Goal: Task Accomplishment & Management: Use online tool/utility

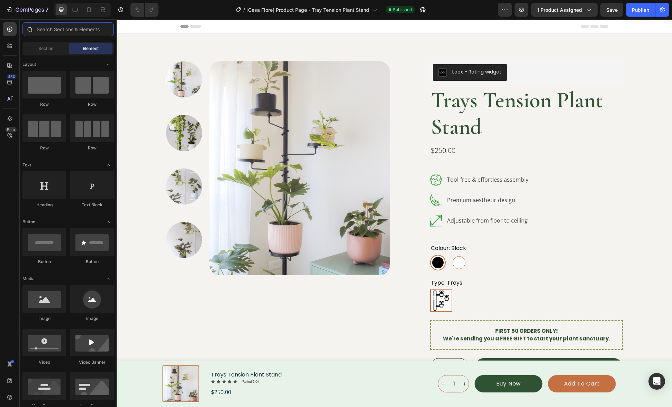
click at [57, 32] on input "text" at bounding box center [68, 29] width 91 height 14
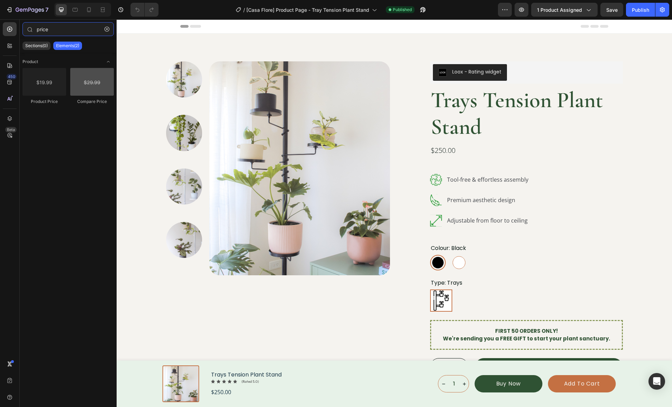
type input "price"
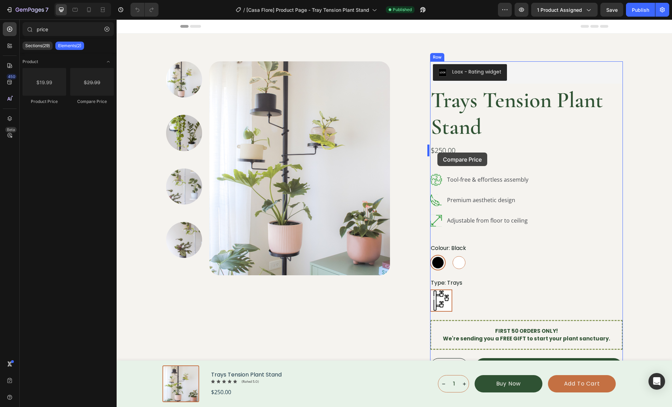
drag, startPoint x: 209, startPoint y: 106, endPoint x: 438, endPoint y: 152, distance: 232.9
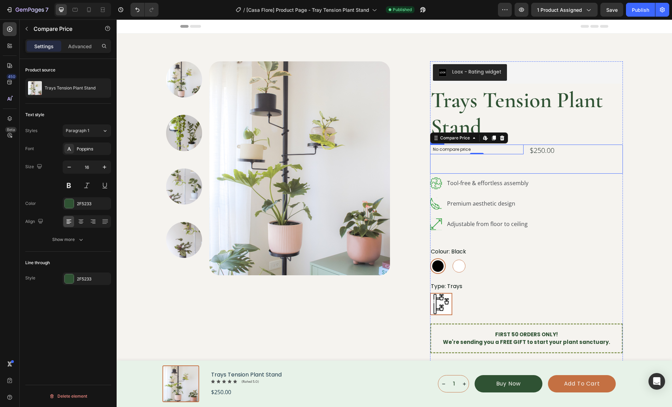
click at [509, 164] on div "No compare price Compare Price Edit content in Shopify 0" at bounding box center [477, 158] width 94 height 29
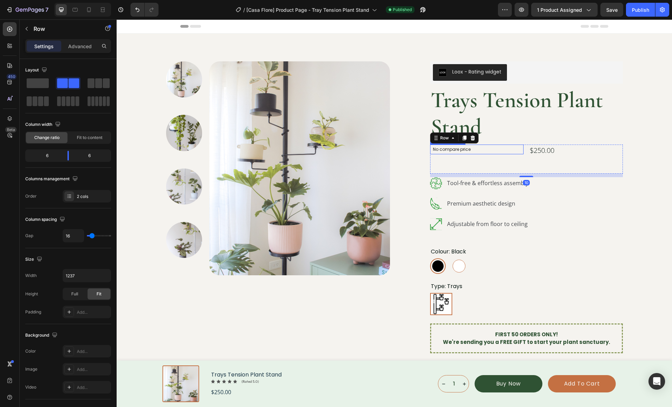
click at [454, 150] on p "No compare price" at bounding box center [477, 149] width 88 height 4
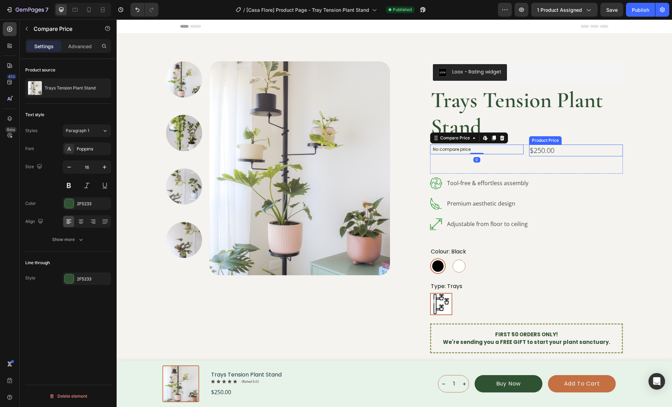
click at [558, 150] on div "$250.00" at bounding box center [576, 150] width 94 height 12
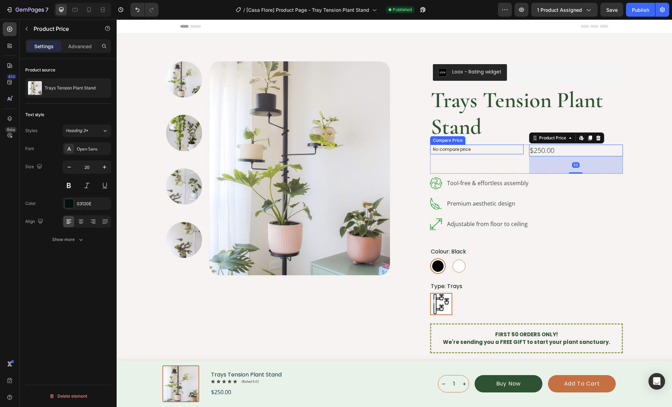
click at [510, 149] on p "No compare price" at bounding box center [477, 149] width 88 height 4
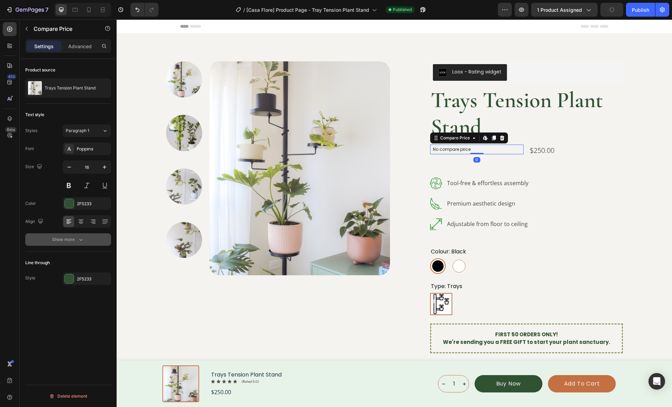
click at [67, 242] on div "Show more" at bounding box center [68, 239] width 32 height 7
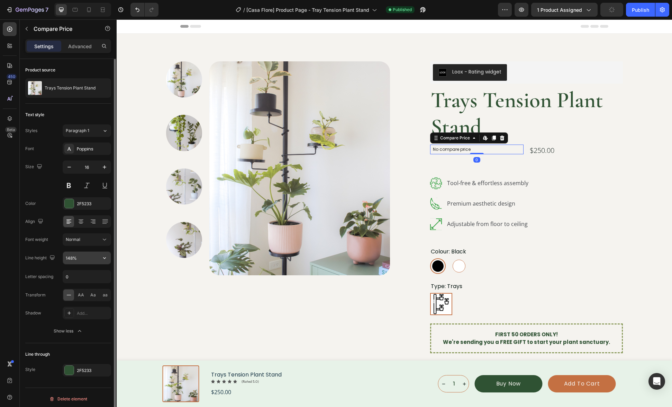
scroll to position [3, 0]
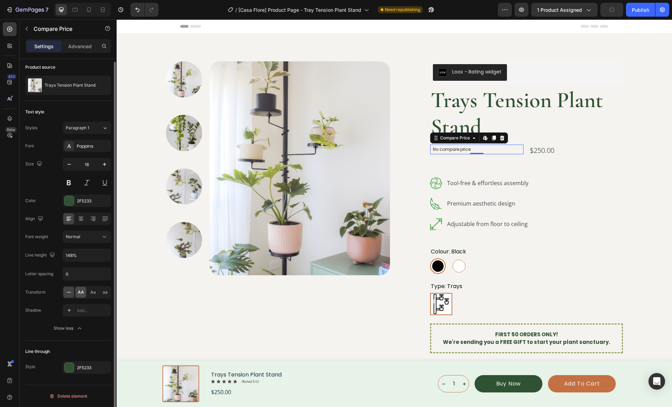
click at [83, 294] on span "AA" at bounding box center [81, 292] width 6 height 6
click at [69, 293] on icon at bounding box center [68, 291] width 7 height 7
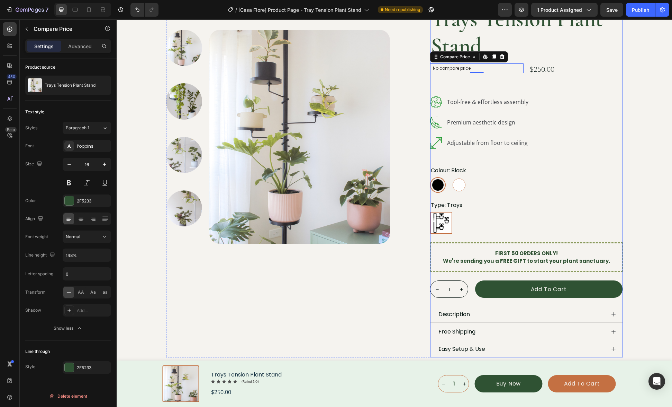
scroll to position [0, 0]
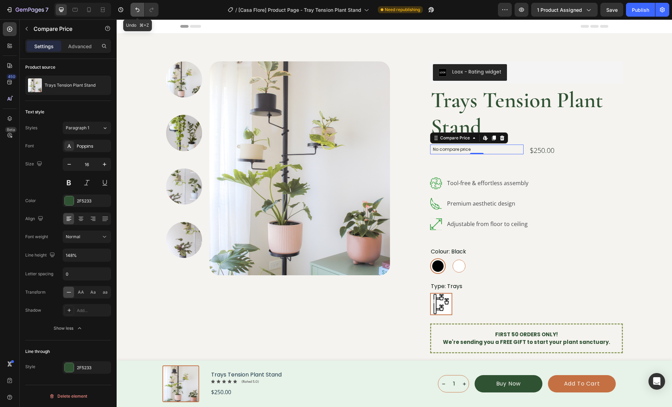
click at [141, 13] on icon "Undo/Redo" at bounding box center [137, 9] width 7 height 7
click at [137, 12] on icon "Undo/Redo" at bounding box center [137, 10] width 4 height 5
click at [137, 11] on icon "Undo/Redo" at bounding box center [137, 9] width 7 height 7
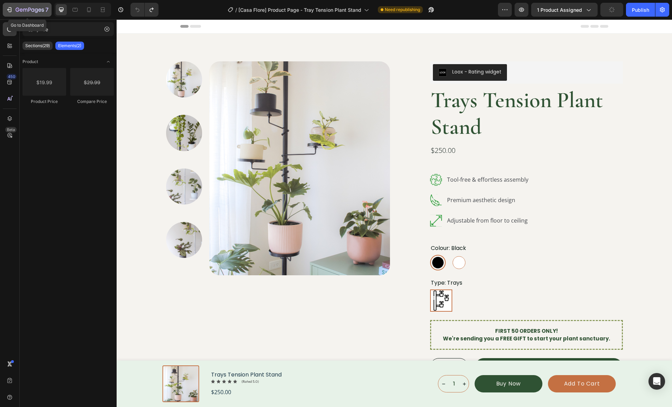
click at [18, 13] on icon "button" at bounding box center [30, 10] width 28 height 6
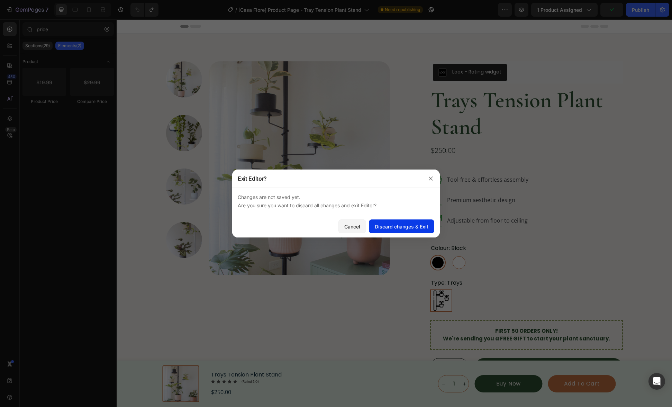
drag, startPoint x: 391, startPoint y: 229, endPoint x: 385, endPoint y: 215, distance: 14.7
click at [392, 229] on div "Discard changes & Exit" at bounding box center [402, 226] width 54 height 7
